Goal: Obtain resource: Download file/media

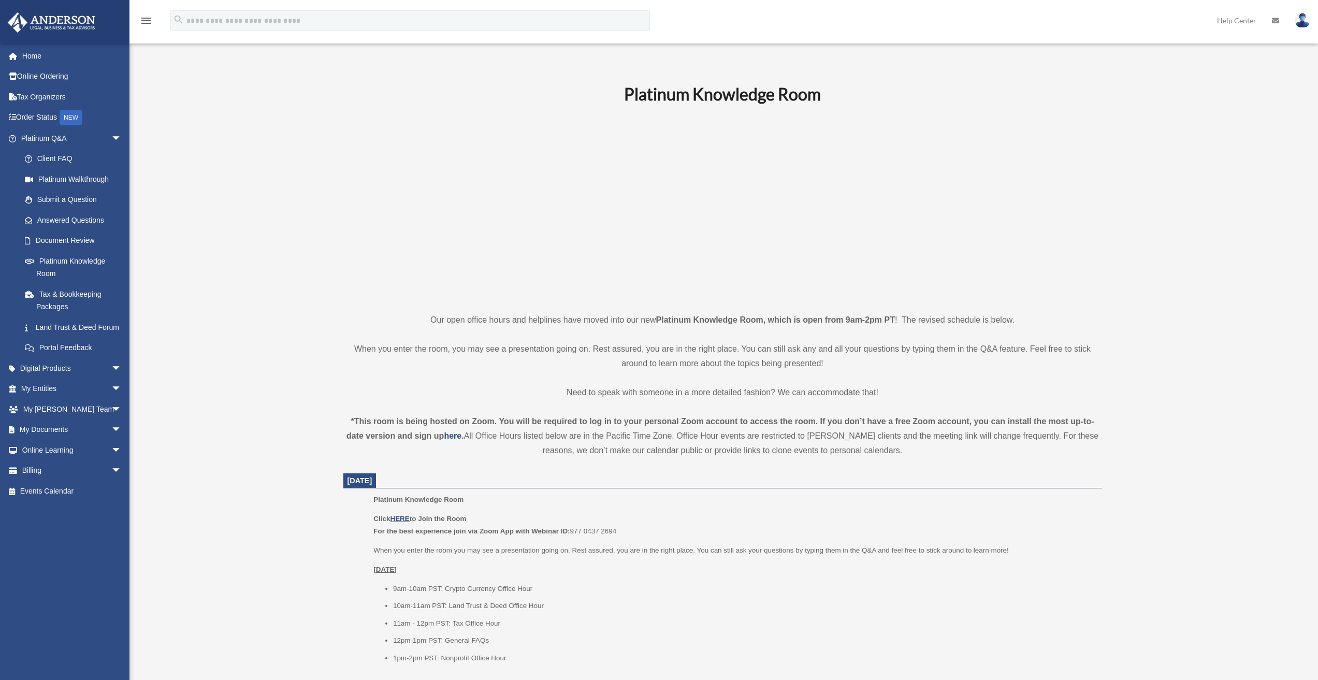
scroll to position [104, 0]
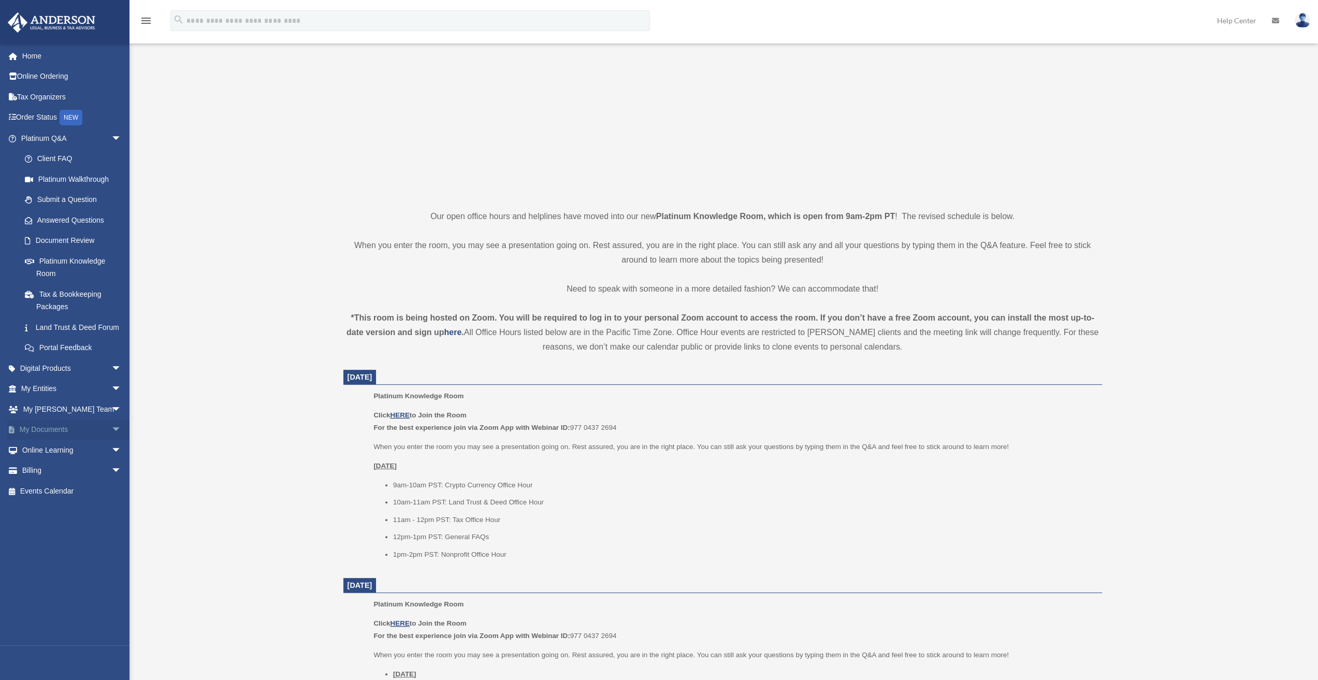
click at [111, 441] on span "arrow_drop_down" at bounding box center [121, 429] width 21 height 21
click at [42, 460] on link "Box" at bounding box center [75, 450] width 123 height 21
click at [43, 460] on link "Box" at bounding box center [75, 450] width 123 height 21
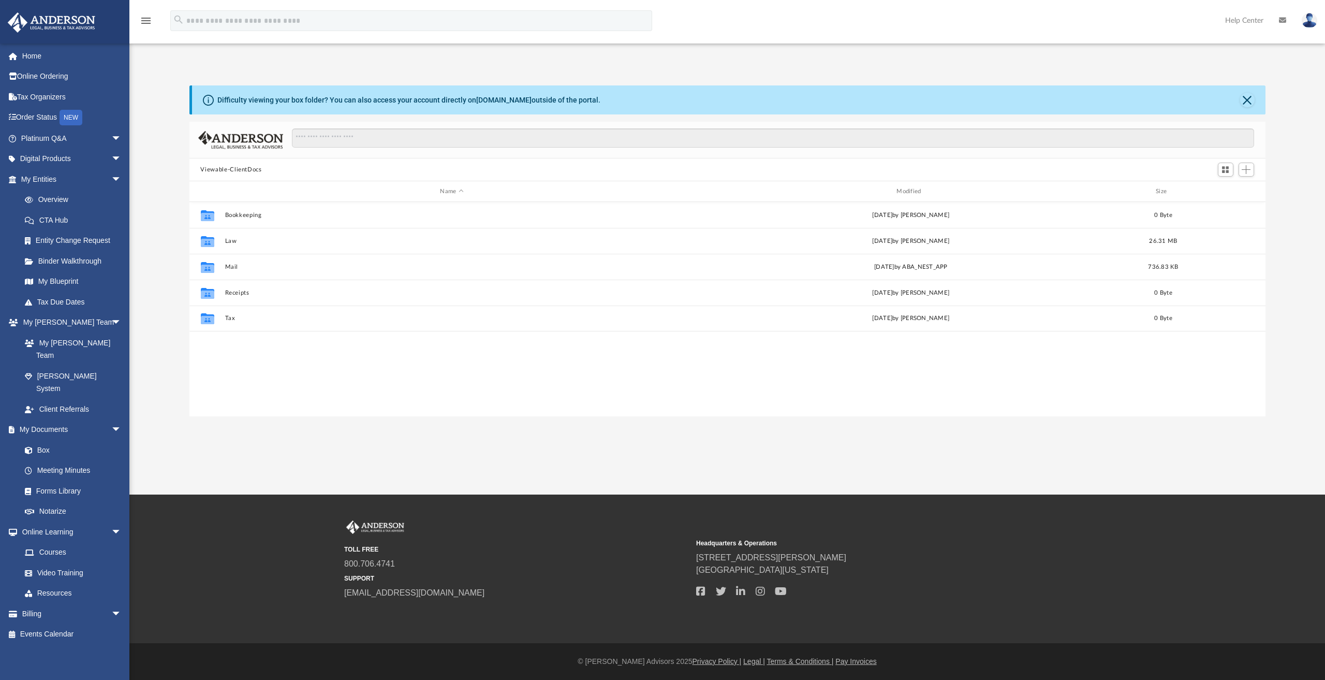
scroll to position [227, 1068]
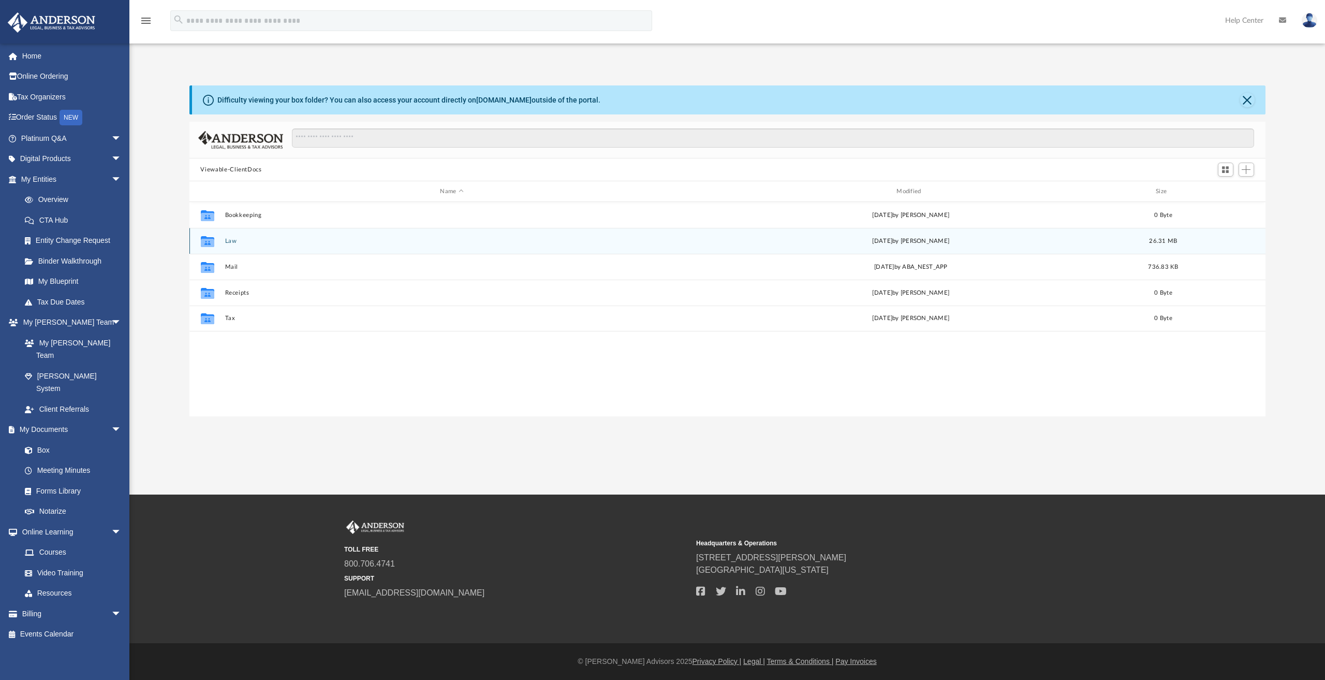
click at [229, 240] on button "Law" at bounding box center [452, 241] width 455 height 7
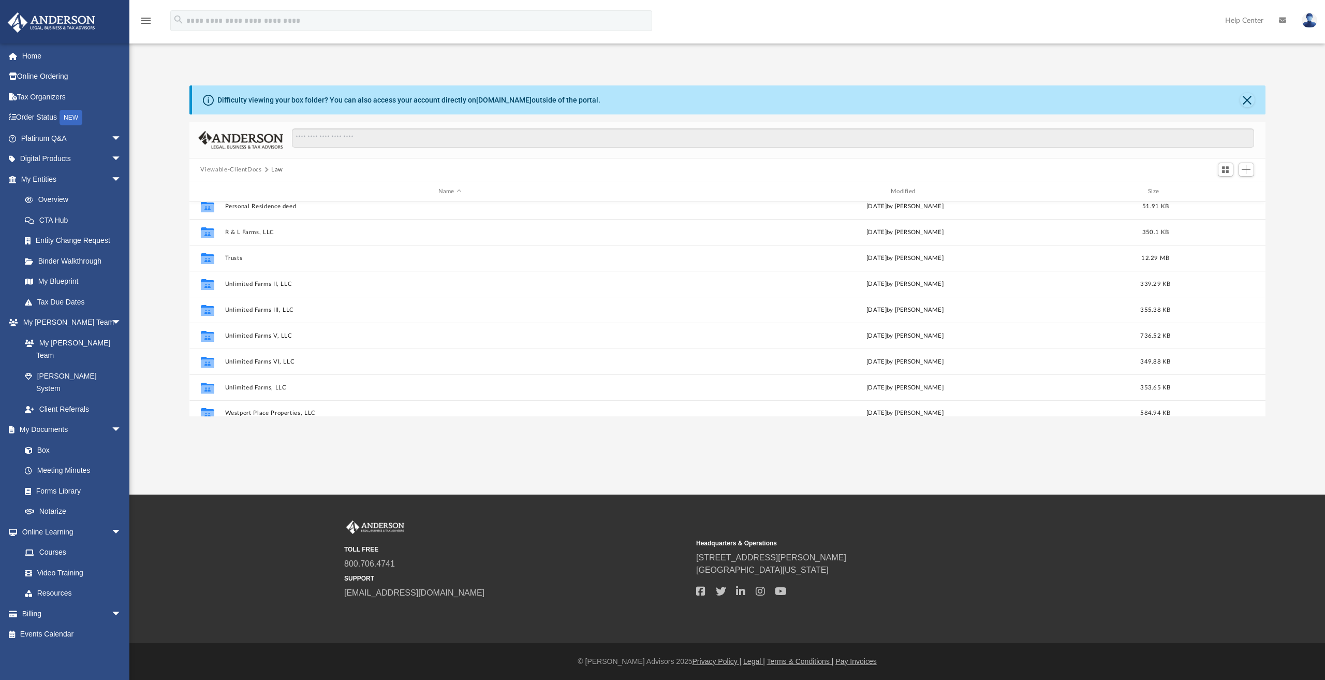
scroll to position [328, 0]
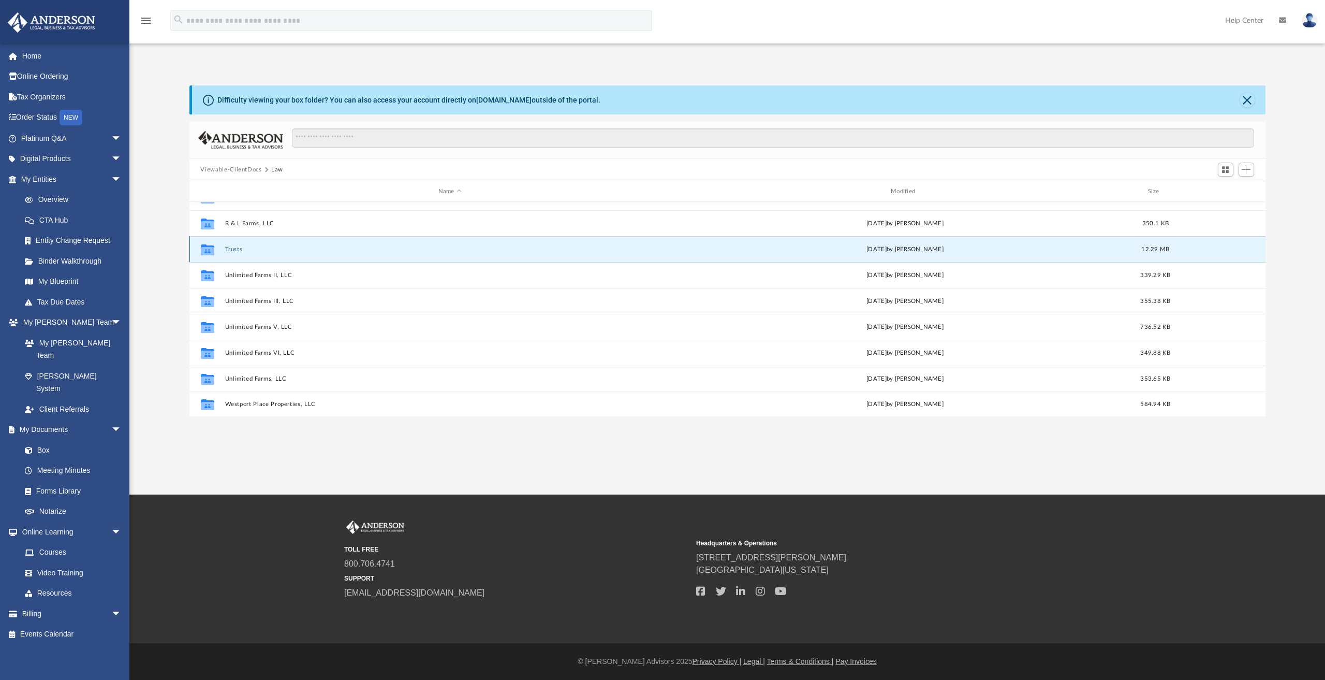
click at [234, 246] on button "Trusts" at bounding box center [450, 249] width 450 height 7
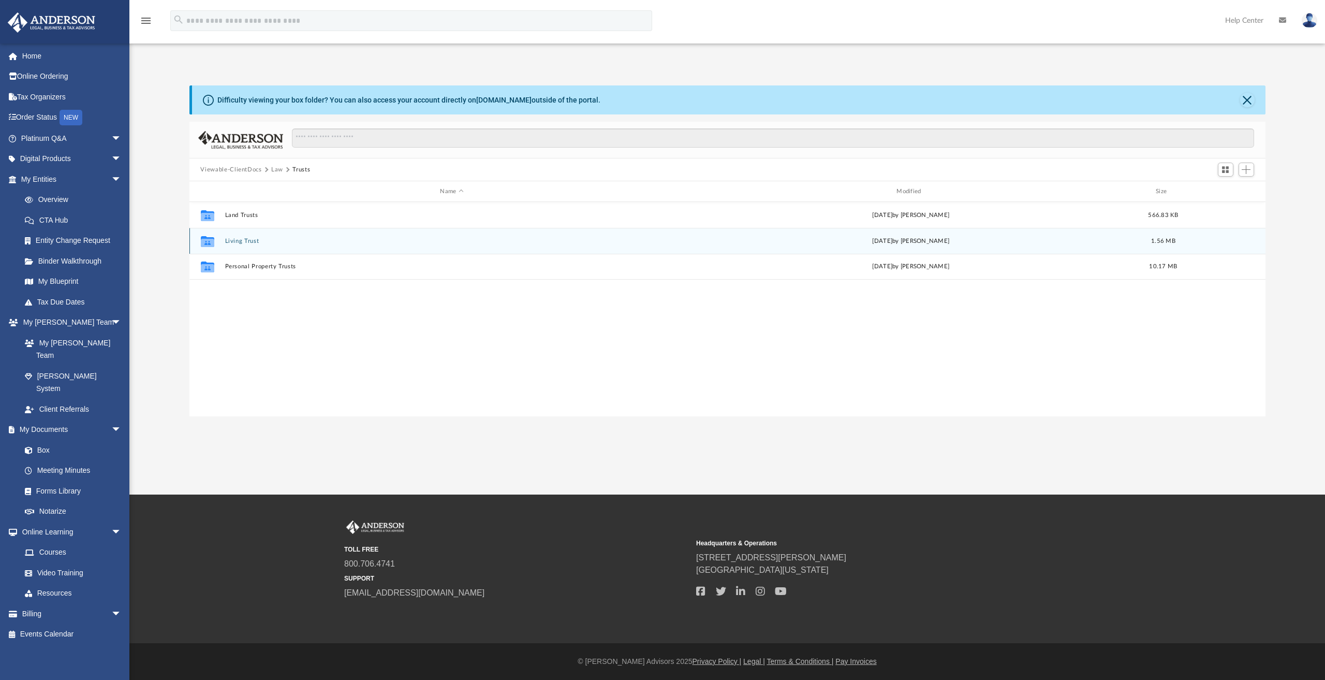
click at [243, 241] on button "Living Trust" at bounding box center [452, 241] width 455 height 7
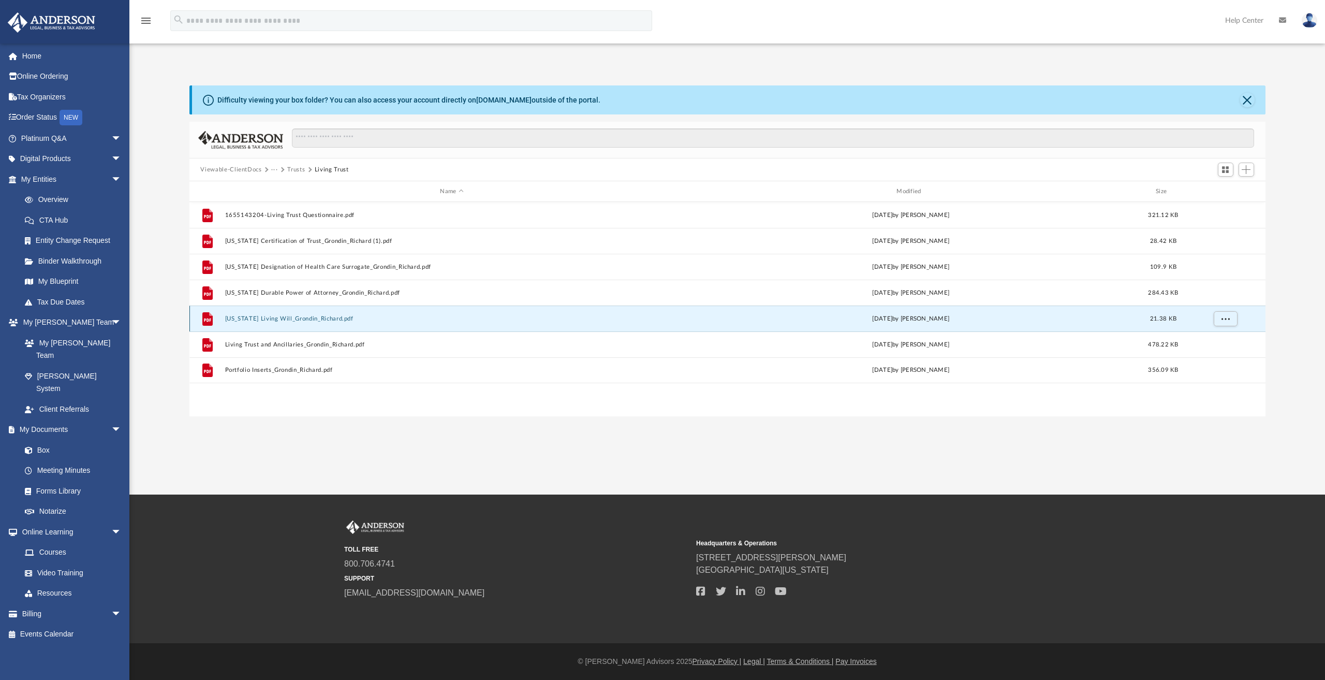
click at [281, 318] on button "[US_STATE] Living Will_Grondin_Richard.pdf" at bounding box center [452, 318] width 455 height 7
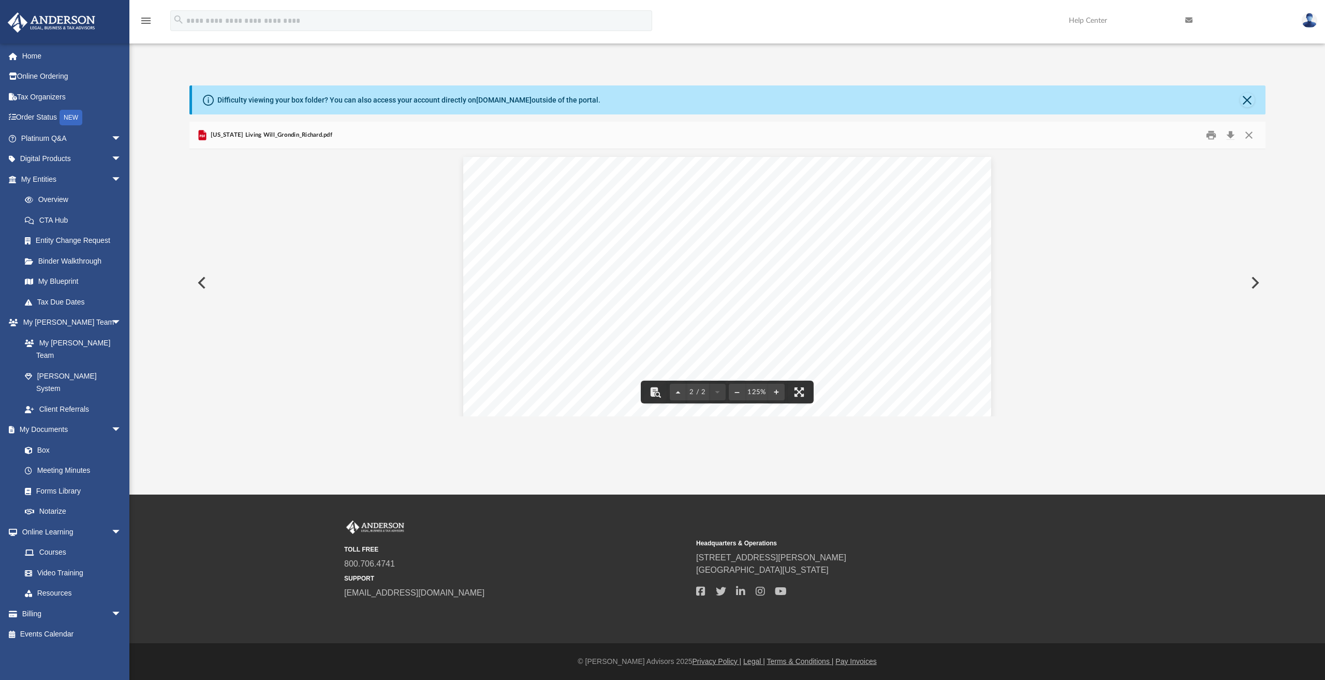
scroll to position [699, 0]
click at [1248, 136] on button "Close" at bounding box center [1249, 135] width 19 height 16
